Goal: Task Accomplishment & Management: Manage account settings

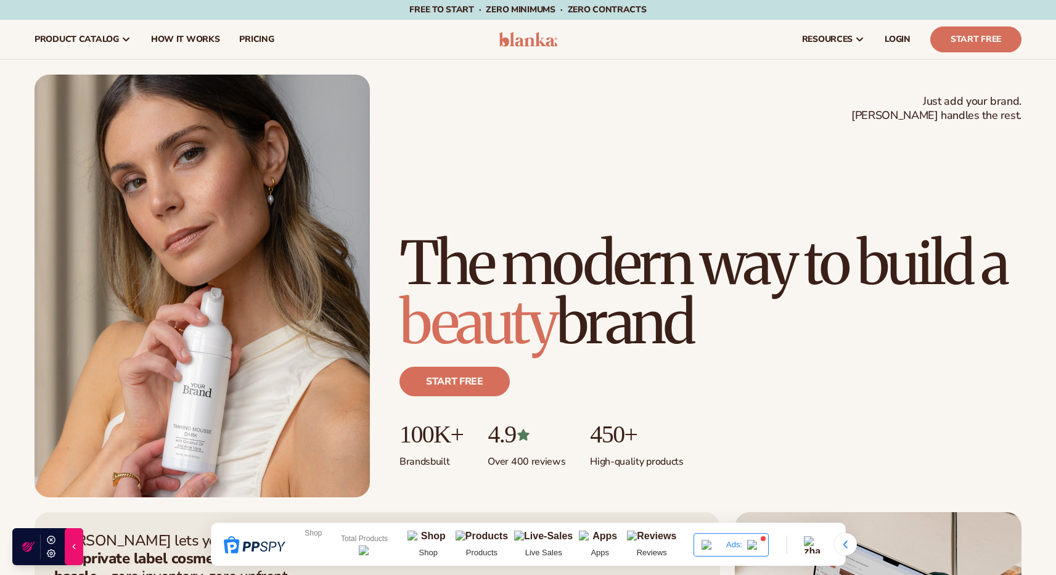
click at [486, 121] on div "Just add your brand. Blanka handles the rest. beauty,[MEDICAL_DATA],wellness,ma…" at bounding box center [528, 286] width 986 height 423
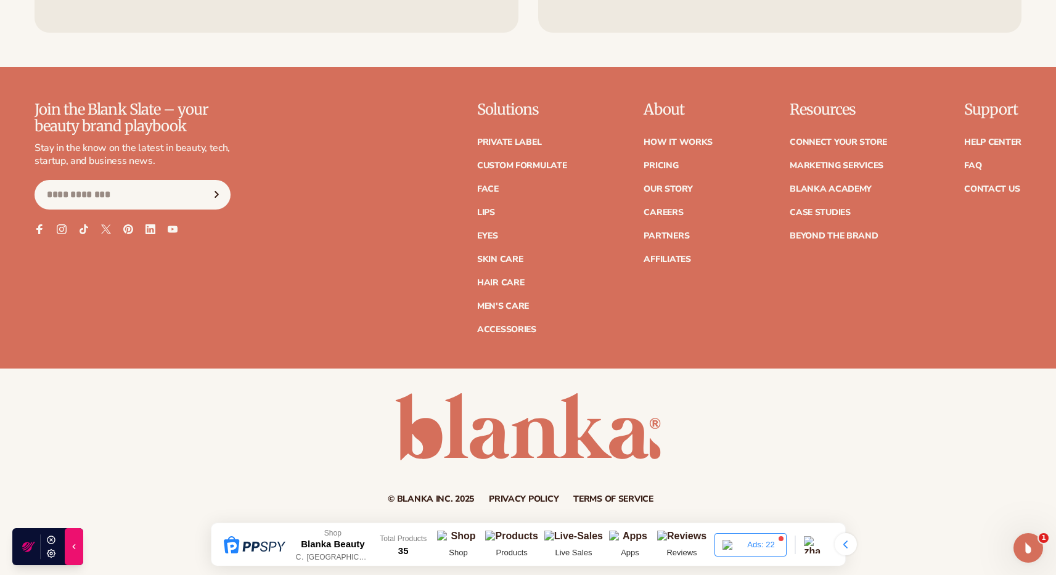
scroll to position [5310, 0]
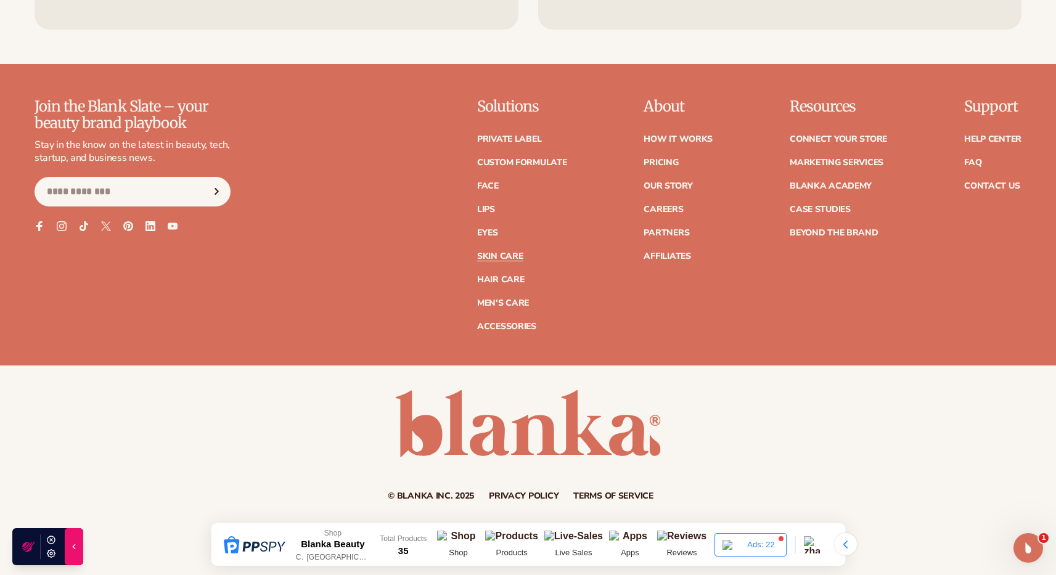
click at [511, 259] on link "Skin Care" at bounding box center [500, 256] width 46 height 9
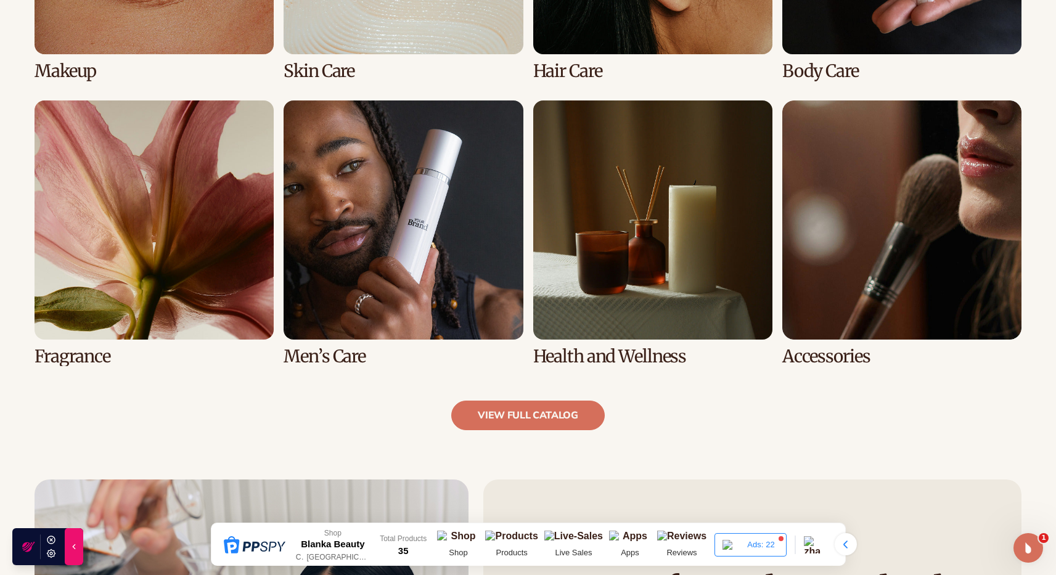
scroll to position [1135, 0]
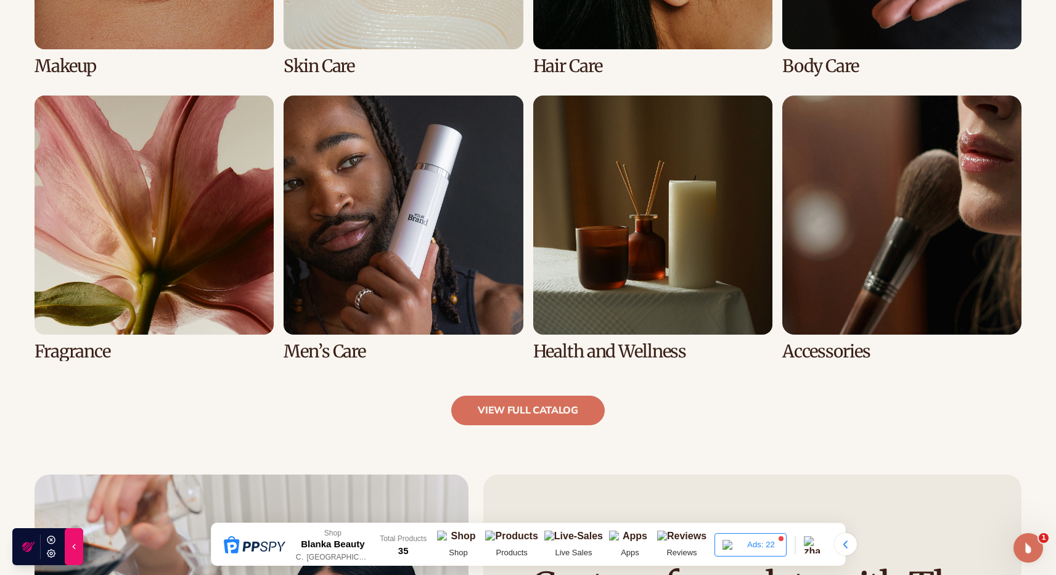
click at [557, 231] on link "7 / 8" at bounding box center [652, 229] width 239 height 266
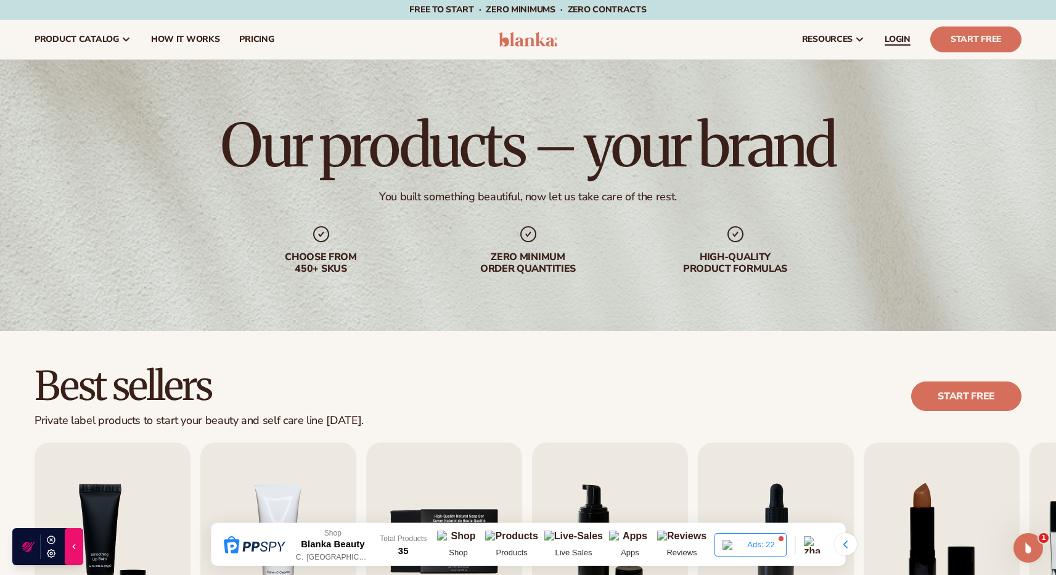
click at [901, 38] on span "LOGIN" at bounding box center [897, 40] width 26 height 10
